Goal: Transaction & Acquisition: Purchase product/service

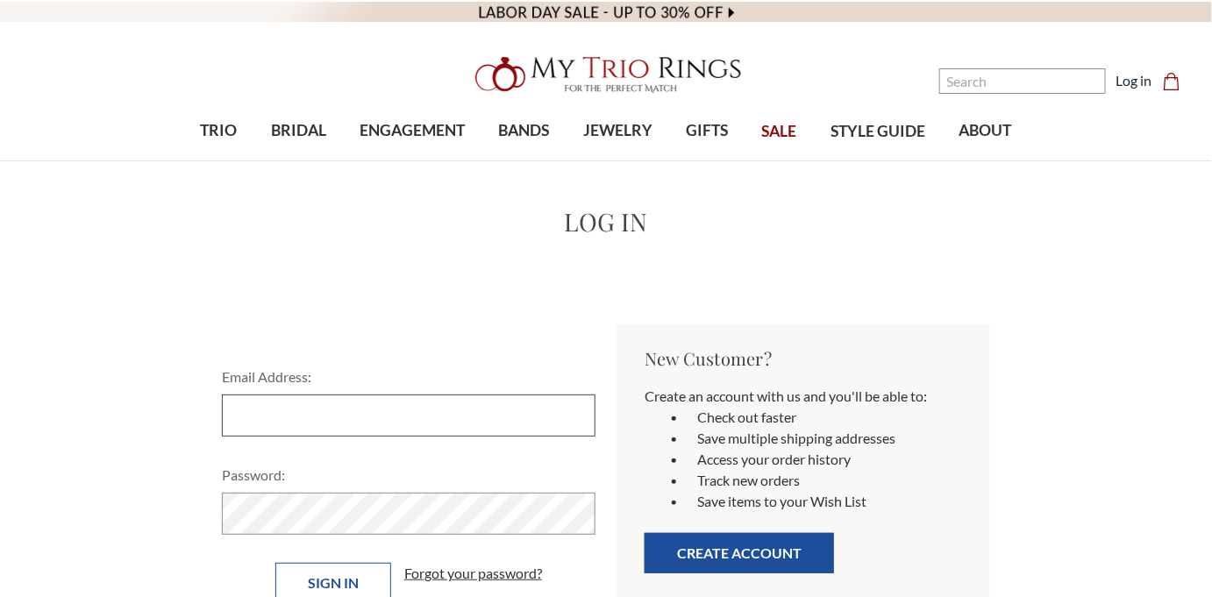
type input "[PERSON_NAME][EMAIL_ADDRESS][DOMAIN_NAME]"
click at [341, 587] on input "Sign in" at bounding box center [333, 583] width 116 height 40
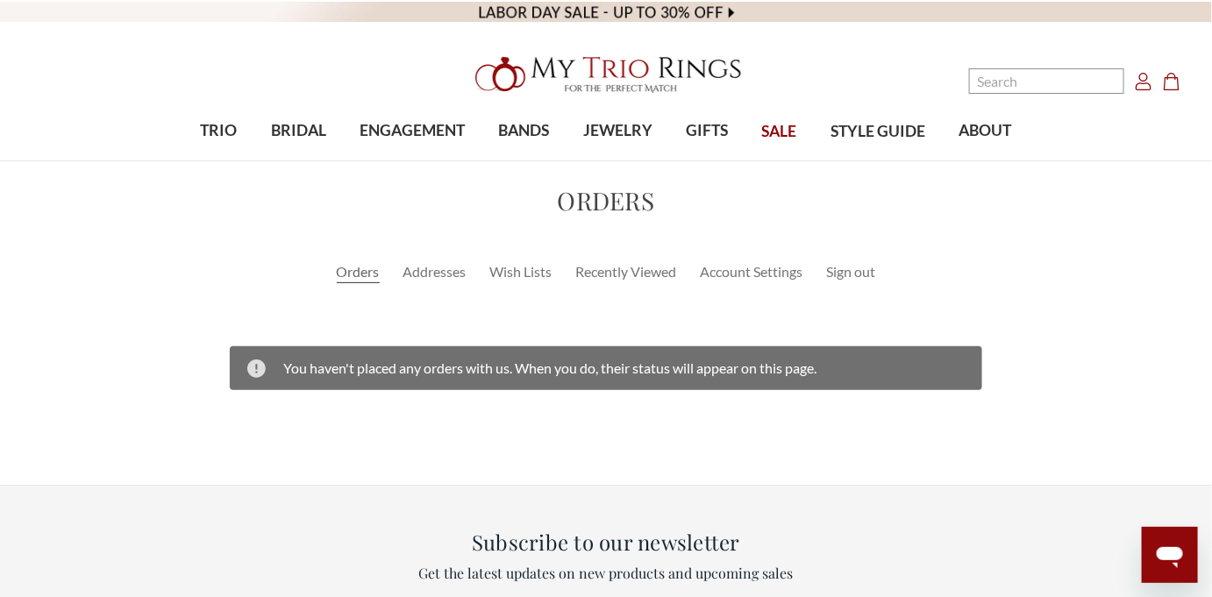
click at [1172, 84] on icon "Cart Cart" at bounding box center [1172, 82] width 18 height 18
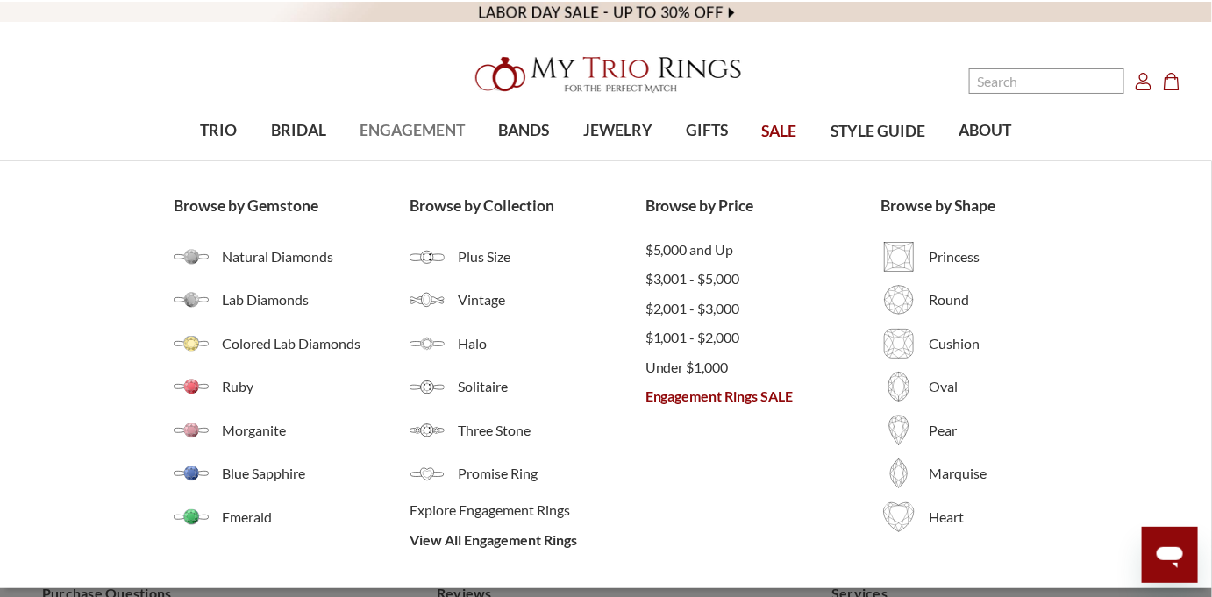
click at [409, 138] on span "ENGAGEMENT" at bounding box center [412, 130] width 105 height 23
